Goal: Task Accomplishment & Management: Use online tool/utility

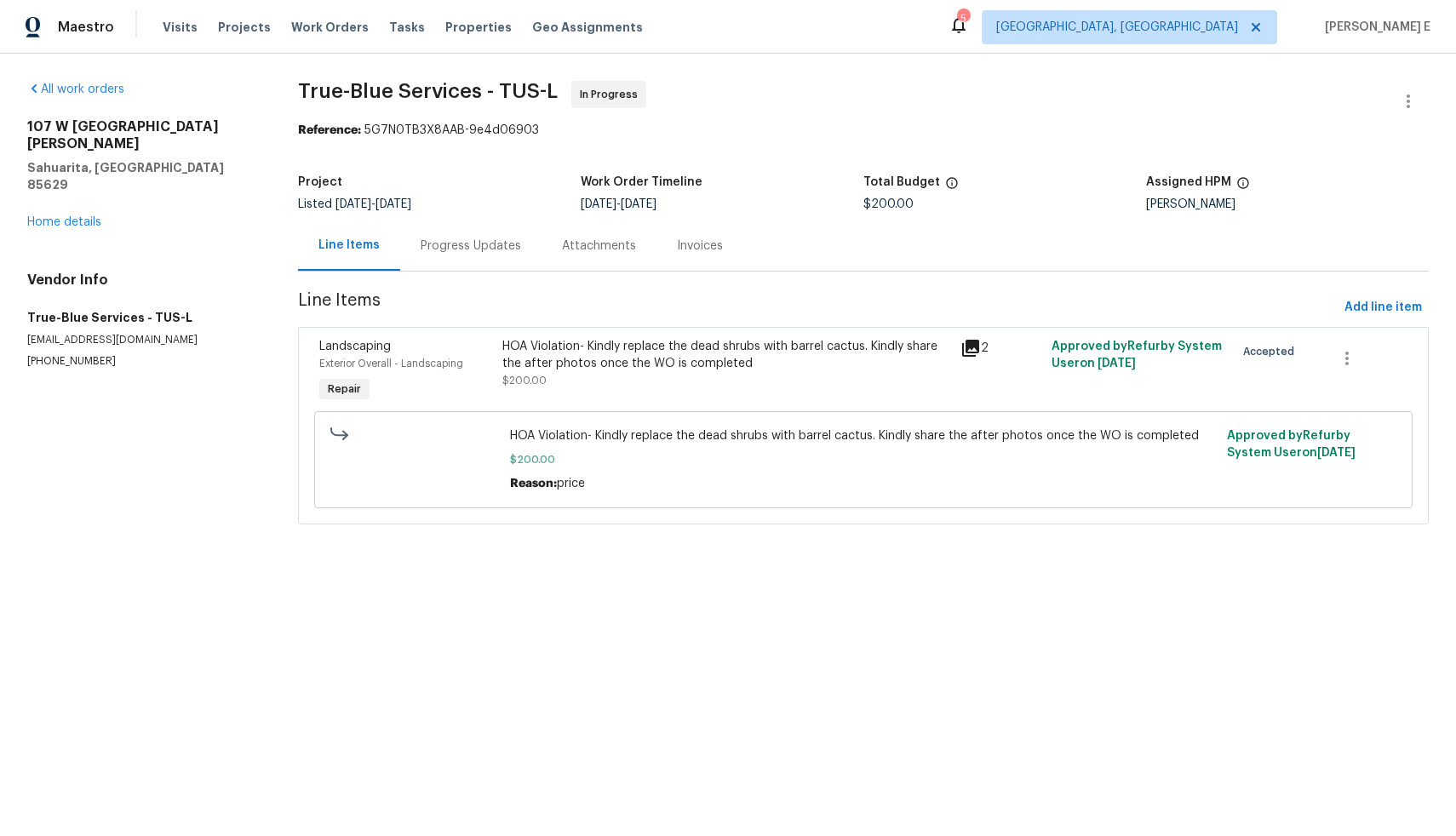
click at [471, 241] on div "Progress Updates" at bounding box center [470, 246] width 100 height 17
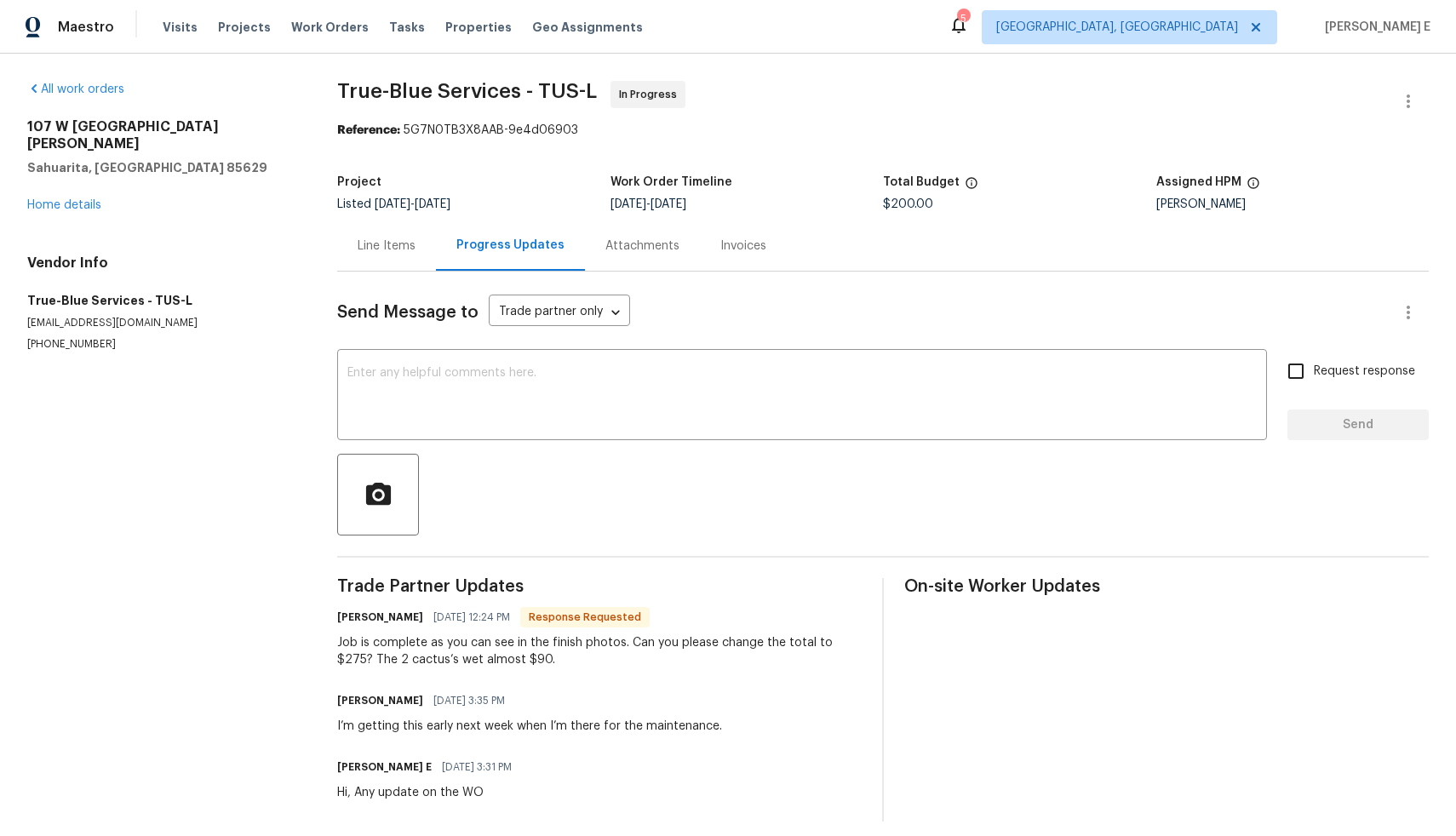
click at [392, 254] on div "Line Items" at bounding box center [386, 245] width 99 height 50
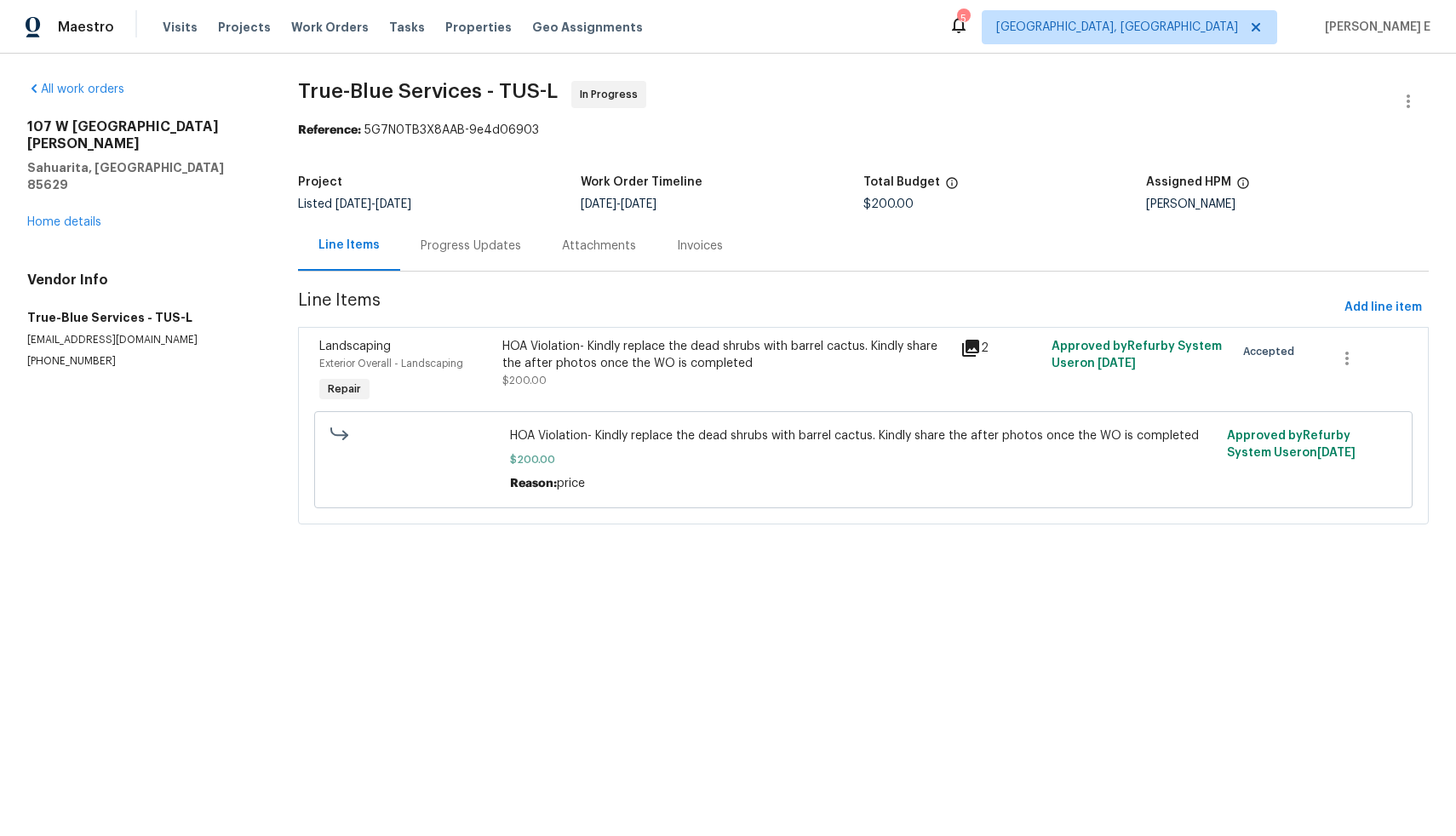
click at [498, 351] on div "HOA Violation- Kindly replace the dead shrubs with barrel cactus. Kindly share …" at bounding box center [726, 372] width 457 height 78
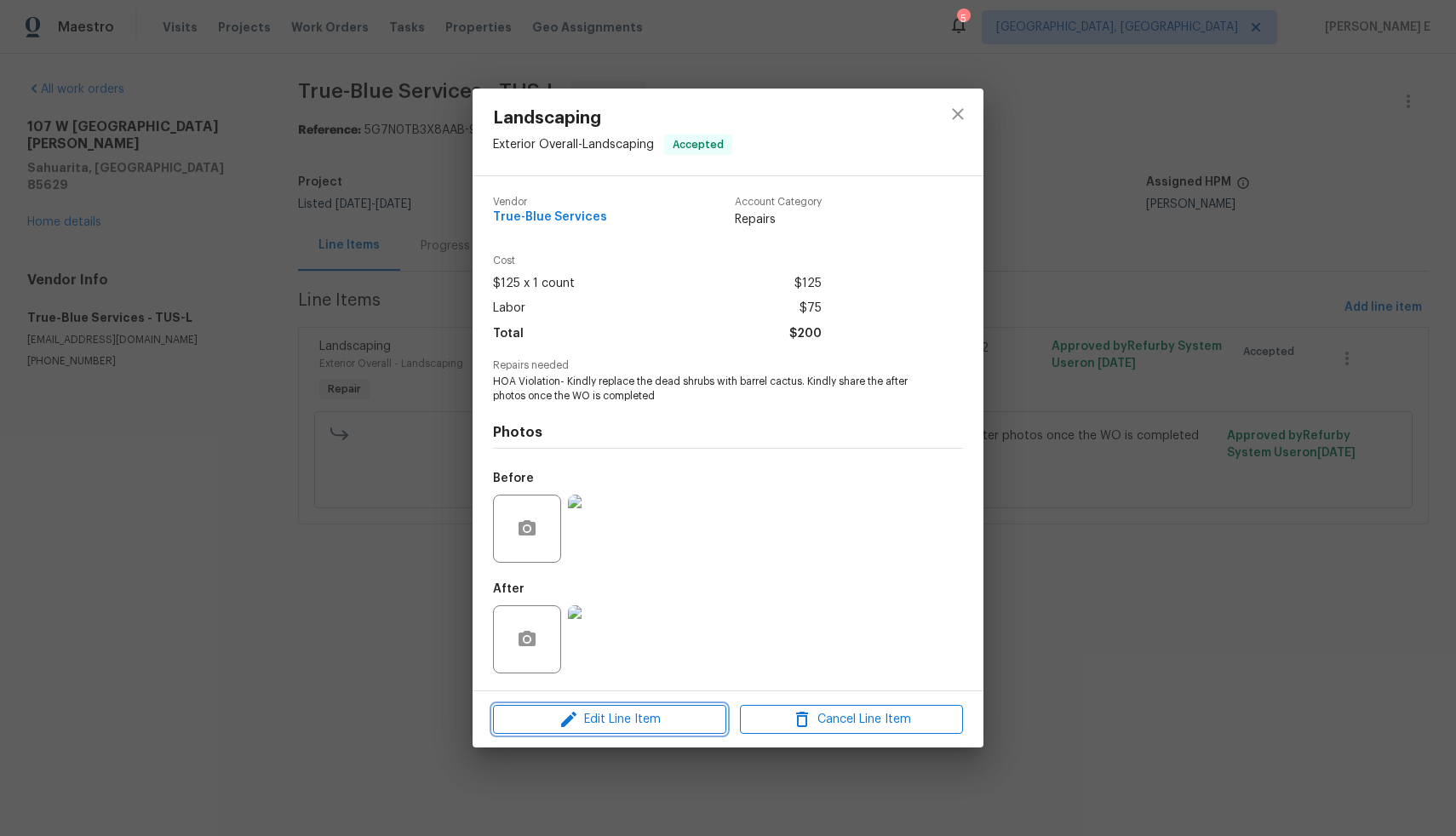
click at [528, 724] on span "Edit Line Item" at bounding box center [610, 719] width 223 height 21
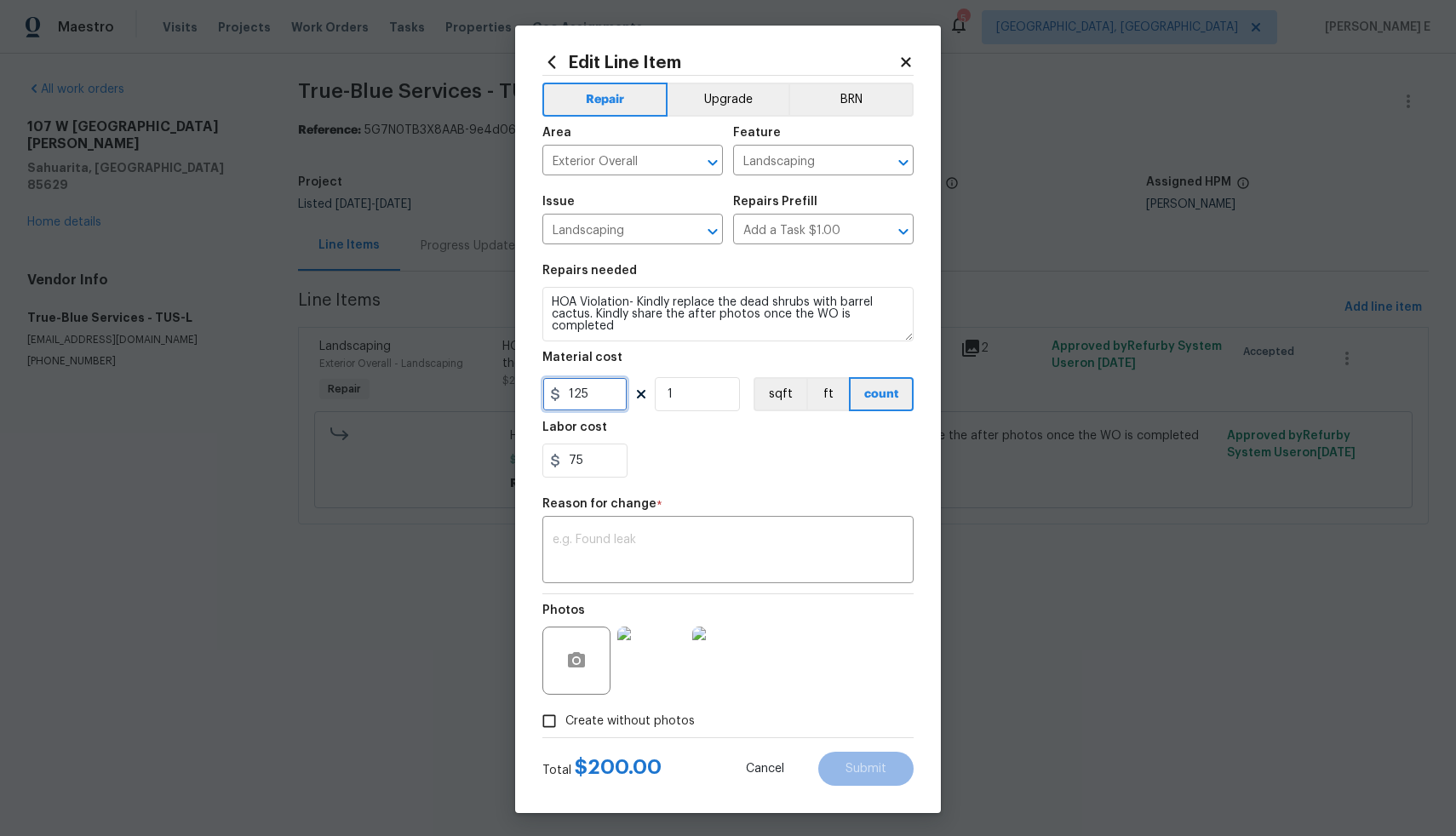
click at [597, 399] on input "125" at bounding box center [585, 394] width 85 height 34
type input "200"
click at [697, 474] on div "75" at bounding box center [728, 460] width 371 height 34
click at [633, 556] on textarea at bounding box center [728, 552] width 351 height 36
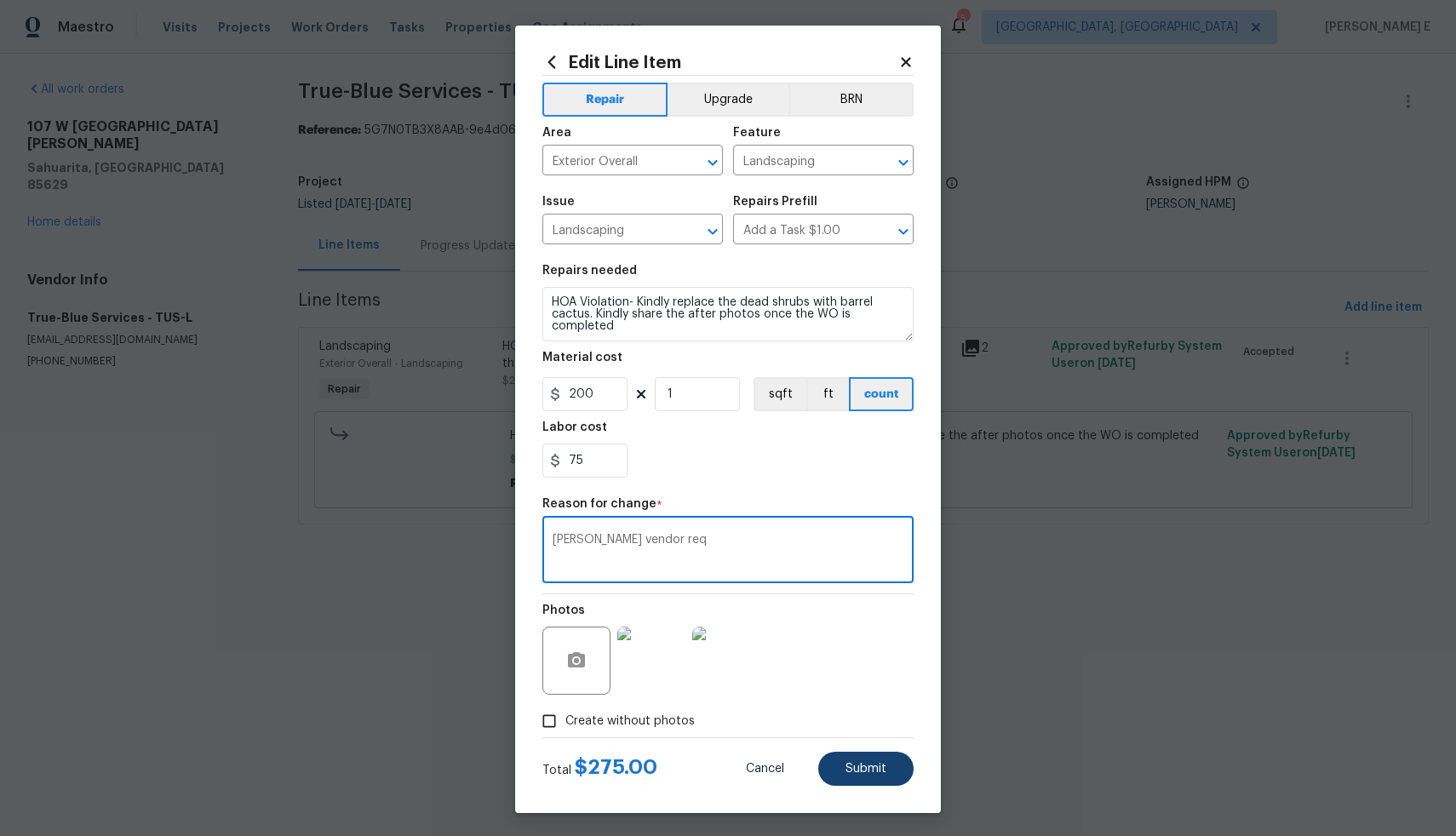
type textarea "[PERSON_NAME] vendor req"
click at [872, 769] on span "Submit" at bounding box center [866, 769] width 41 height 13
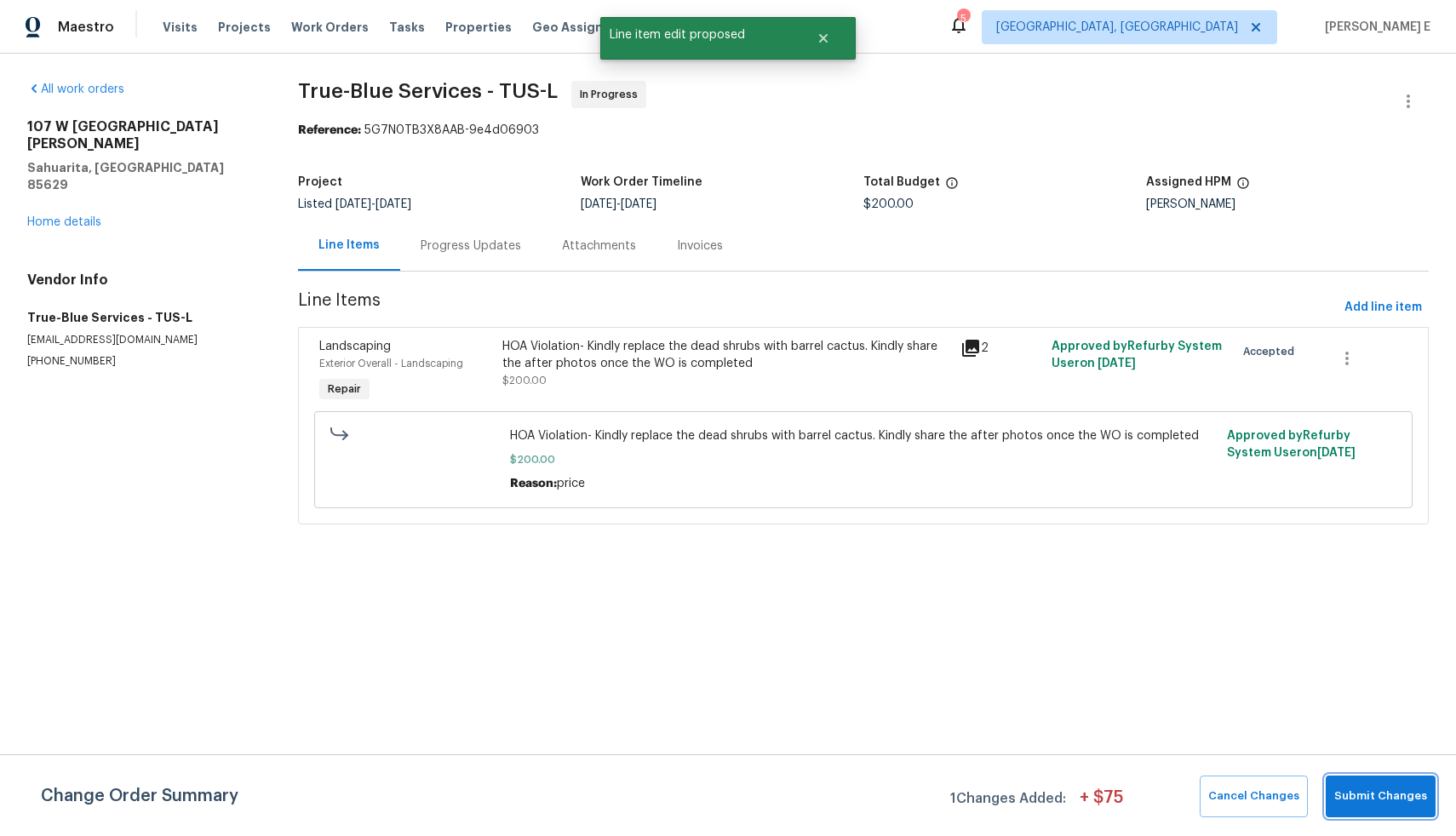
click at [1375, 793] on span "Submit Changes" at bounding box center [1380, 796] width 93 height 19
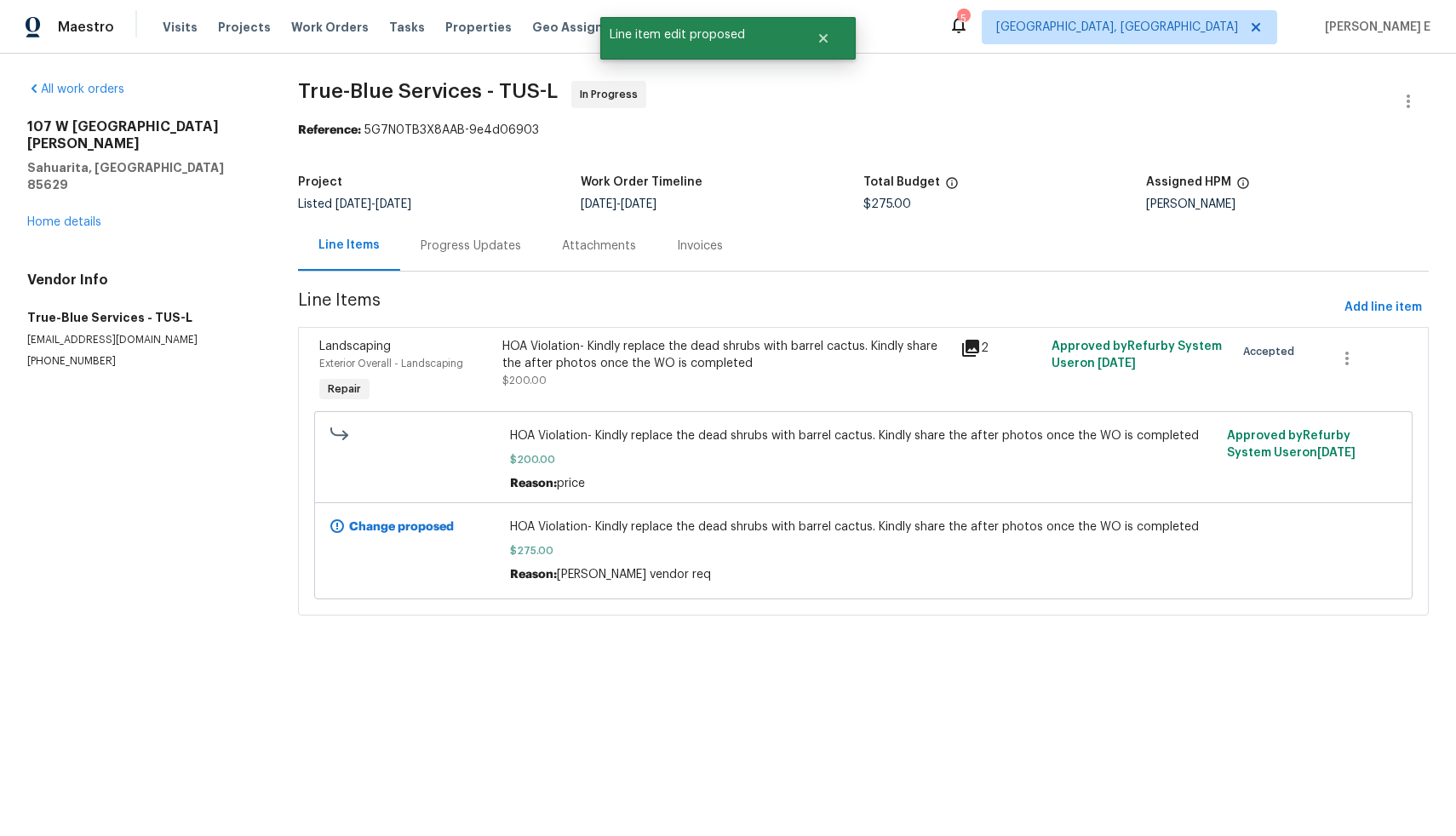
click at [804, 662] on div "All work orders [STREET_ADDRESS][PERSON_NAME] Home details Vendor Info True-Blu…" at bounding box center [728, 358] width 1456 height 609
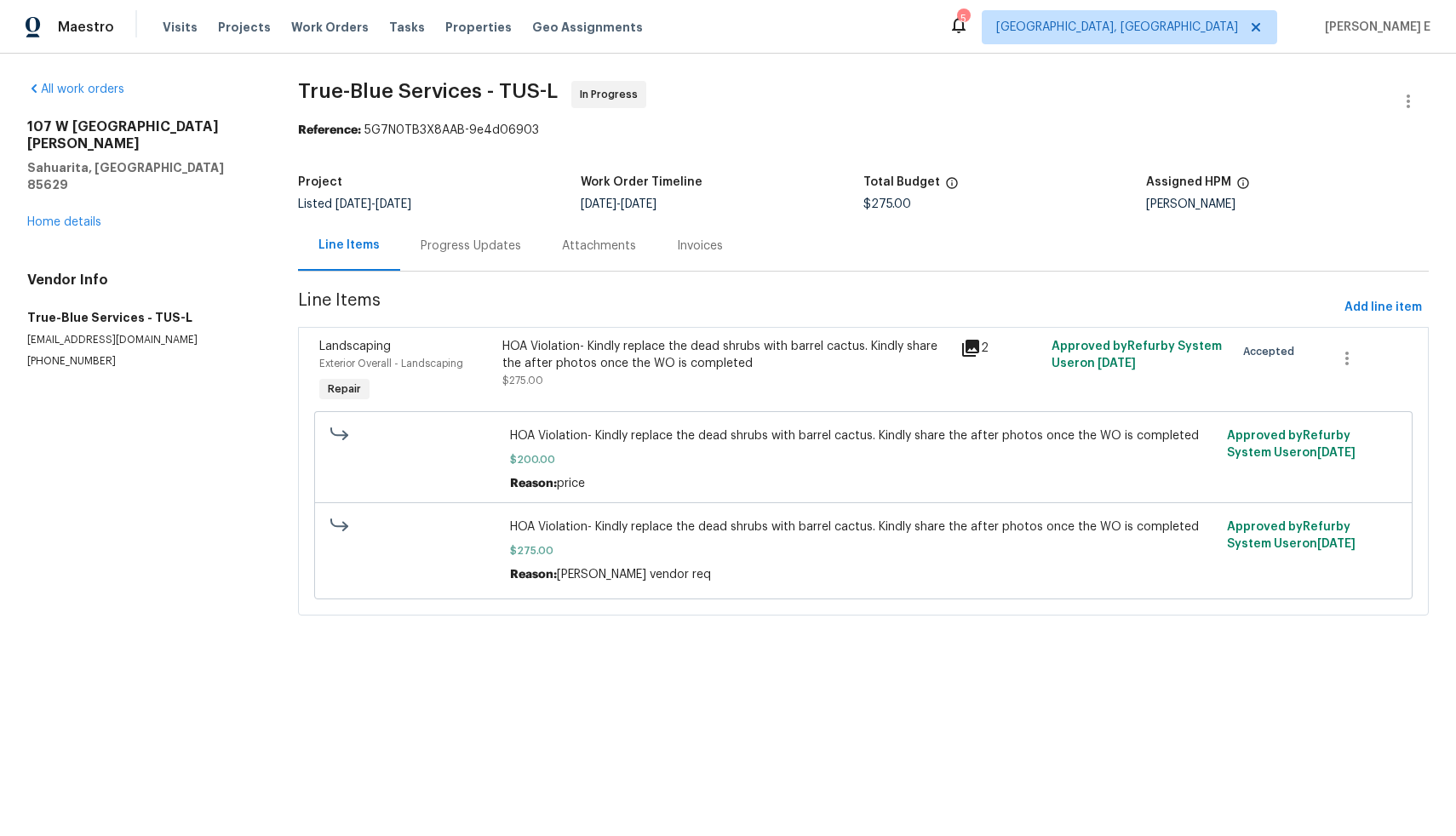
click at [454, 249] on div "Progress Updates" at bounding box center [470, 246] width 100 height 17
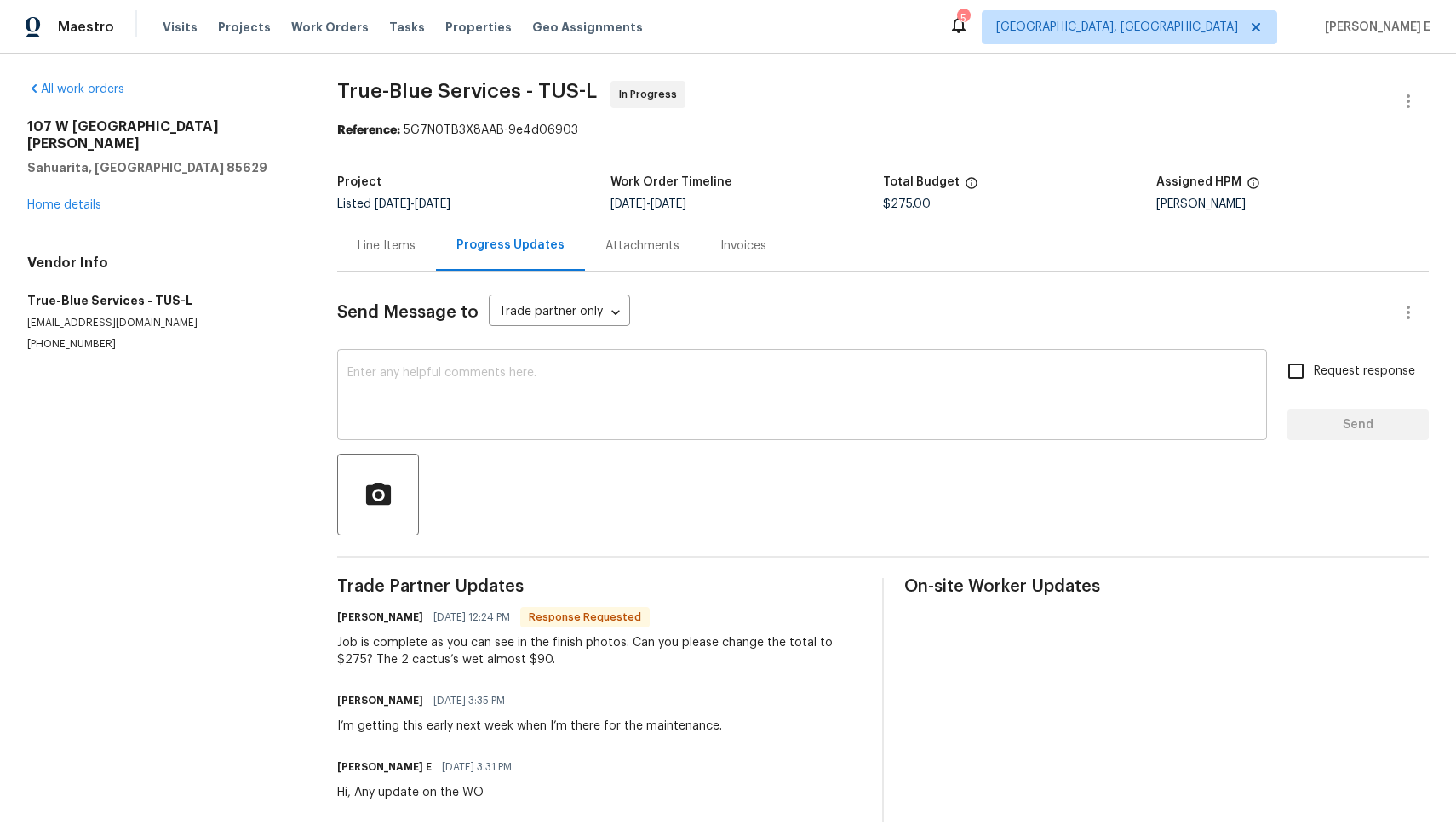
click at [521, 412] on textarea at bounding box center [801, 396] width 910 height 60
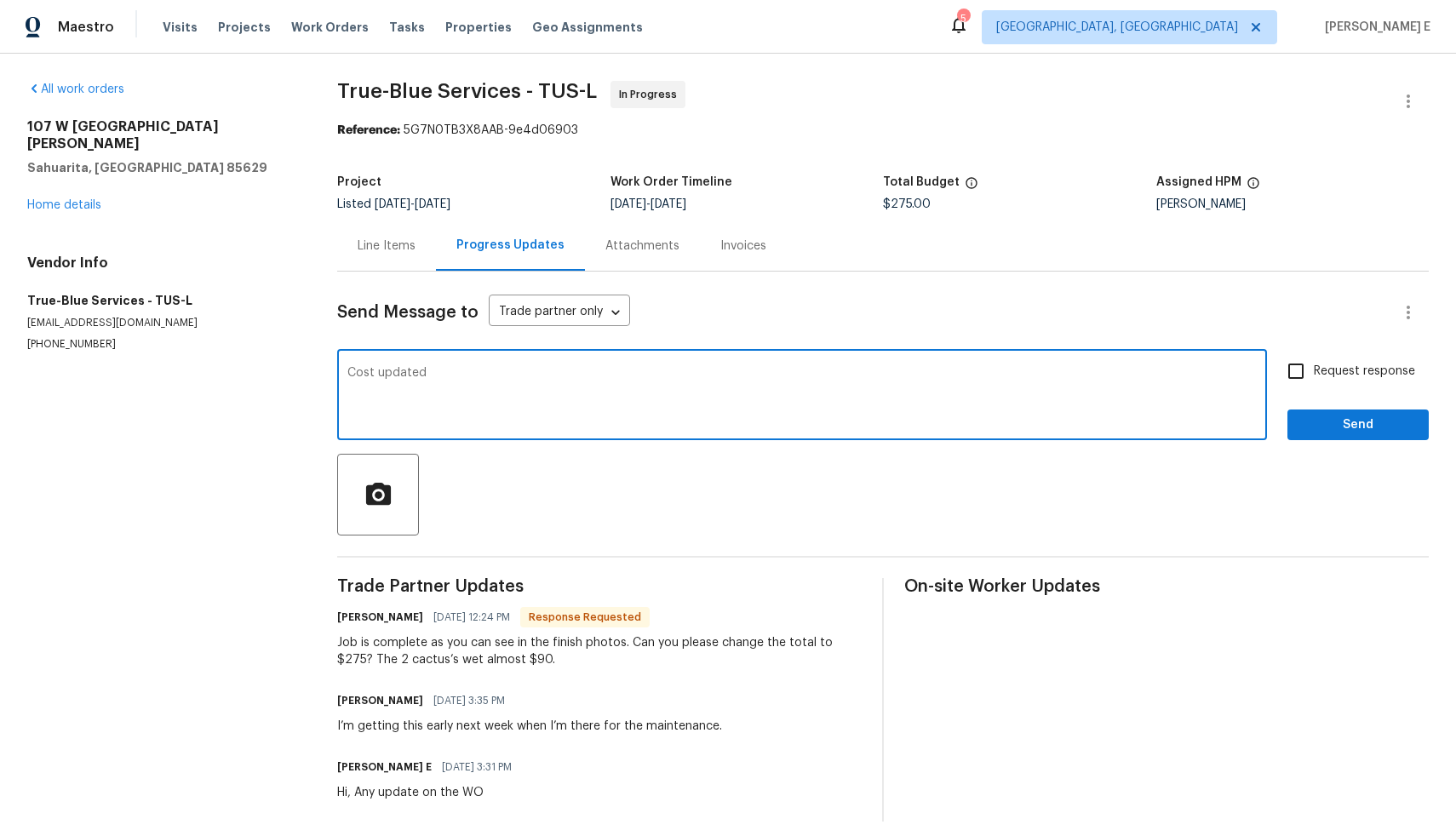
type textarea "Cost updated"
click at [1285, 366] on input "Request response" at bounding box center [1295, 371] width 36 height 36
checkbox input "true"
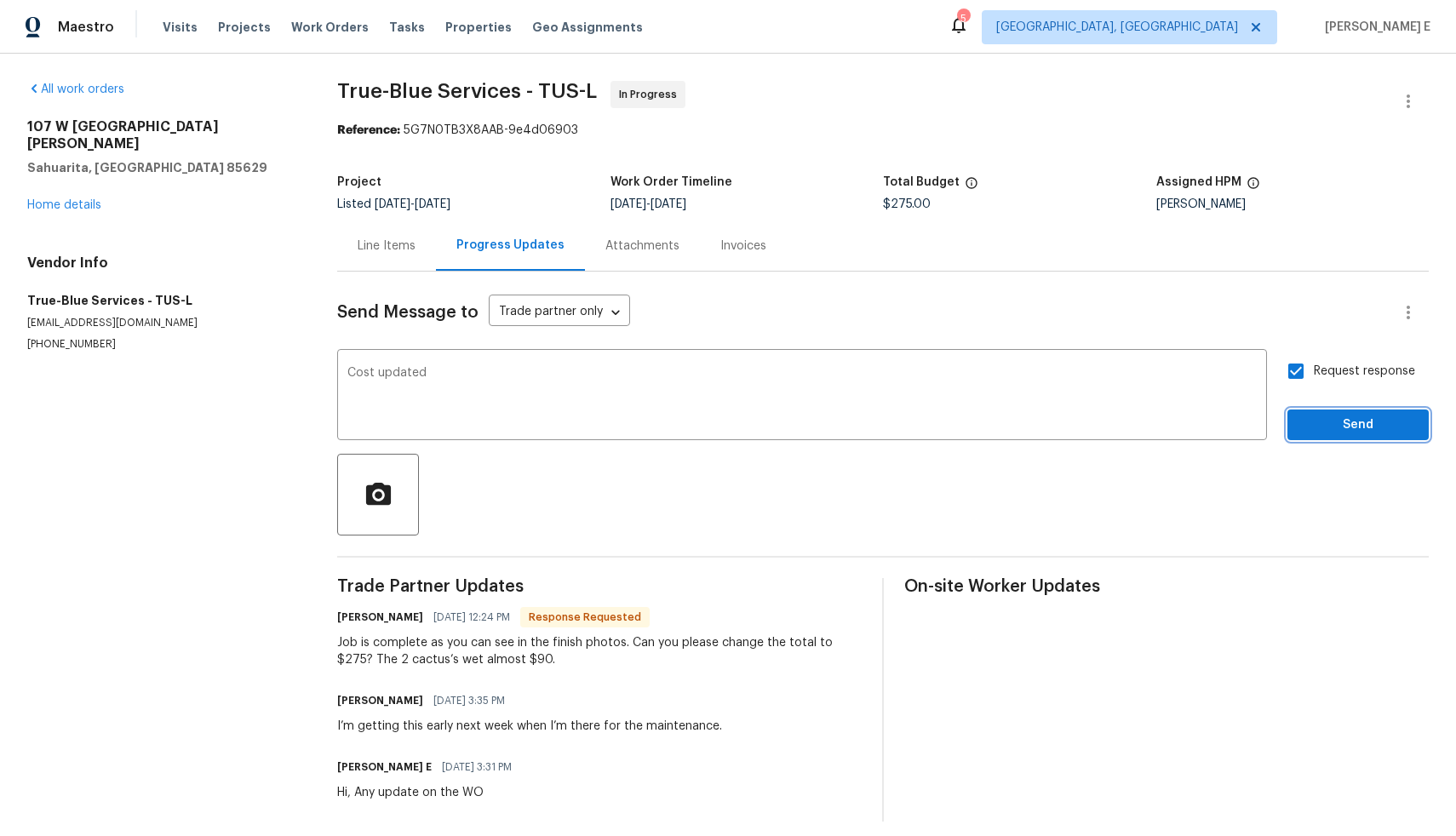
click at [1328, 427] on span "Send" at bounding box center [1358, 425] width 114 height 21
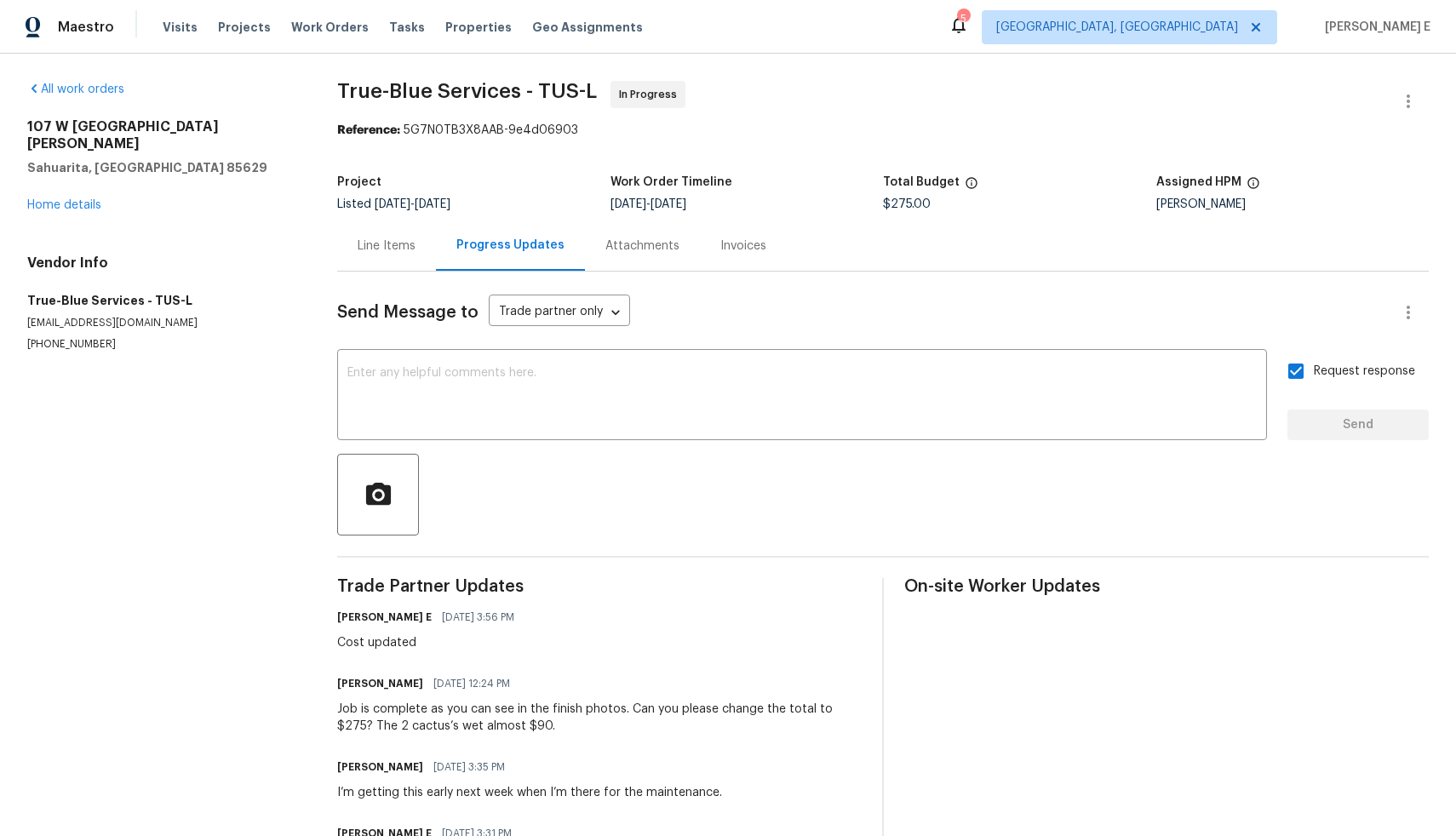
click at [374, 246] on div "Line Items" at bounding box center [386, 246] width 58 height 17
